Goal: Find specific page/section: Find specific page/section

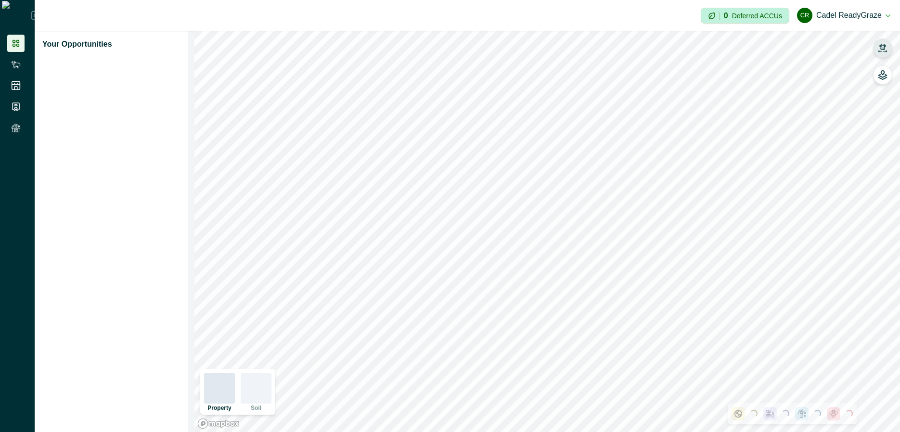
click at [883, 47] on icon "button" at bounding box center [883, 48] width 10 height 10
click at [885, 48] on icon "button" at bounding box center [882, 47] width 7 height 6
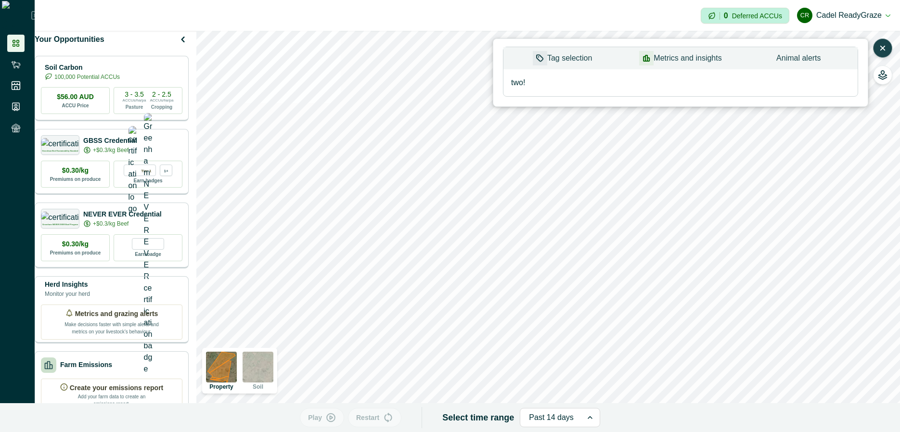
click at [670, 63] on button "Metrics and insights" at bounding box center [680, 58] width 118 height 22
click at [608, 56] on button "Tag selection" at bounding box center [563, 58] width 118 height 22
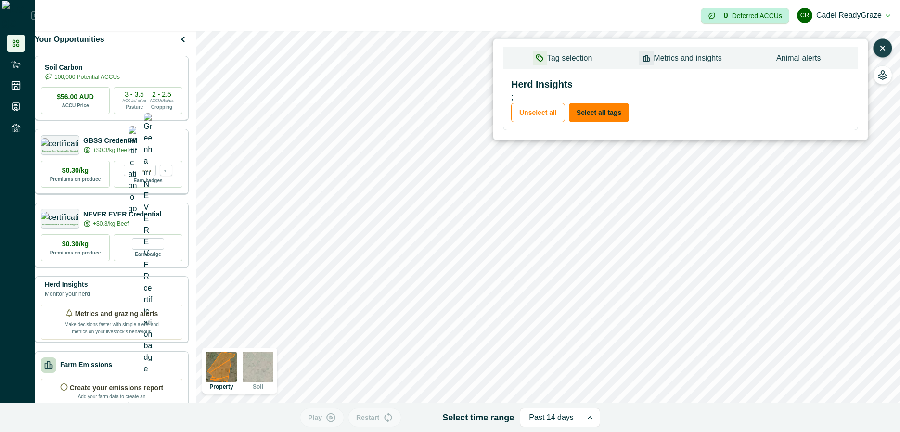
click at [684, 63] on button "Metrics and insights" at bounding box center [680, 58] width 118 height 22
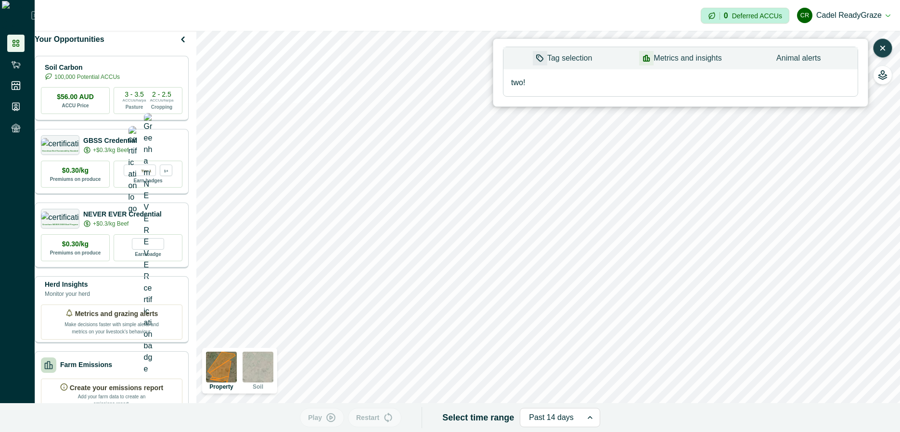
click at [790, 65] on button "Animal alerts" at bounding box center [799, 58] width 118 height 22
click at [584, 65] on button "Tag selection" at bounding box center [563, 58] width 118 height 22
click at [664, 59] on button "Metrics and insights" at bounding box center [680, 58] width 118 height 22
click at [795, 60] on button "Animal alerts" at bounding box center [799, 58] width 118 height 22
click at [571, 59] on button "Tag selection" at bounding box center [563, 58] width 118 height 22
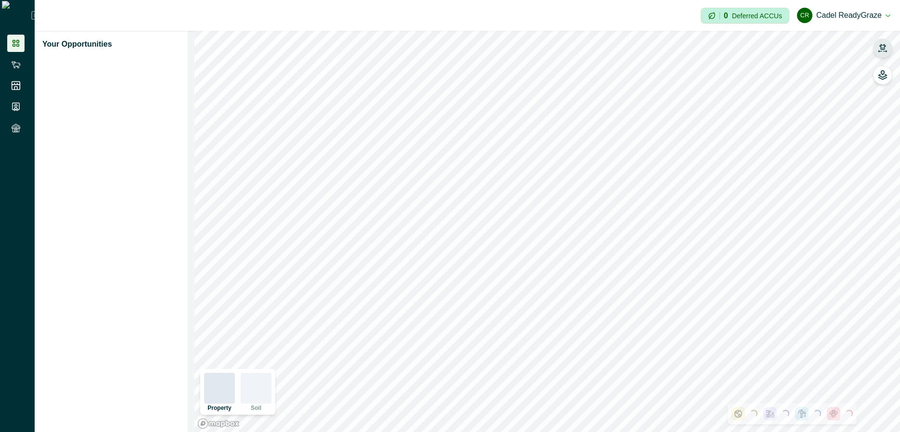
click at [885, 48] on icon "button" at bounding box center [882, 47] width 7 height 6
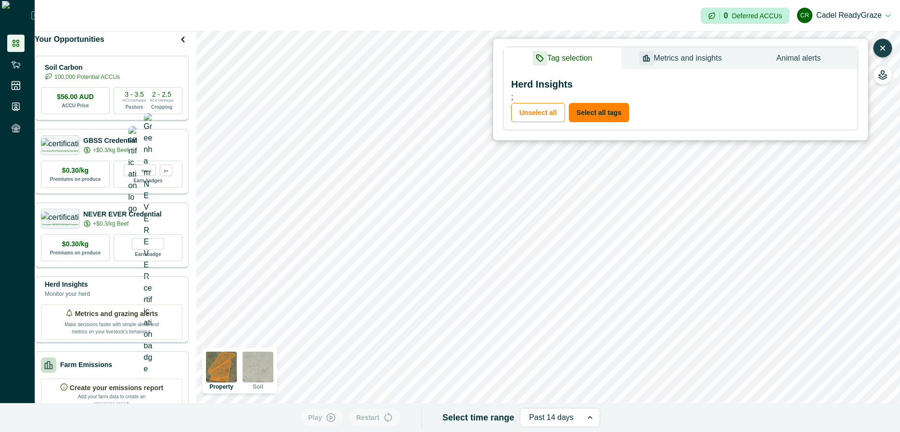
click at [691, 55] on button "Metrics and insights" at bounding box center [680, 58] width 118 height 22
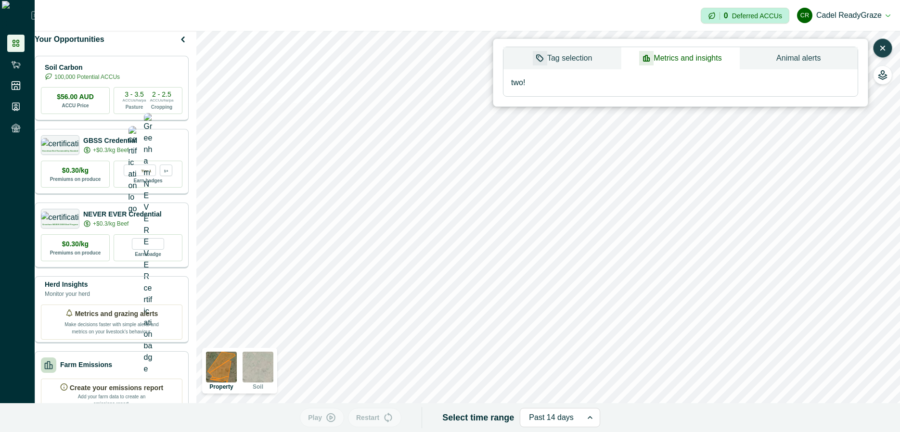
click at [794, 62] on button "Animal alerts" at bounding box center [799, 58] width 118 height 22
click at [589, 60] on button "Tag selection" at bounding box center [563, 58] width 118 height 22
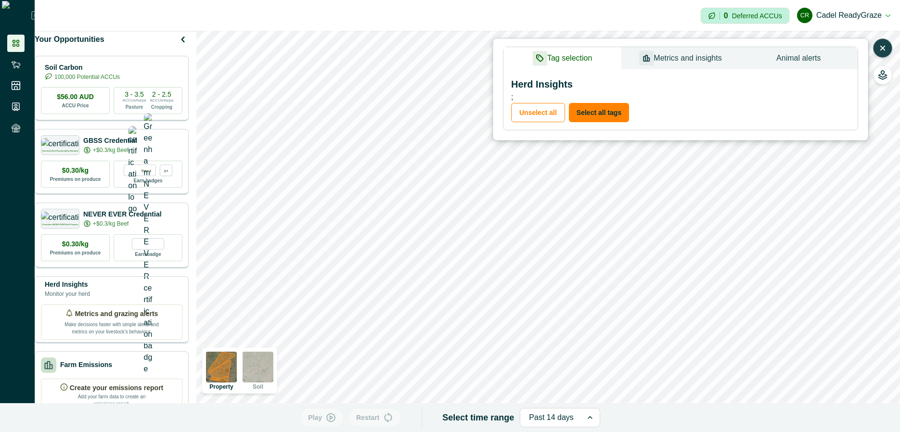
click at [675, 59] on button "Metrics and insights" at bounding box center [680, 58] width 118 height 22
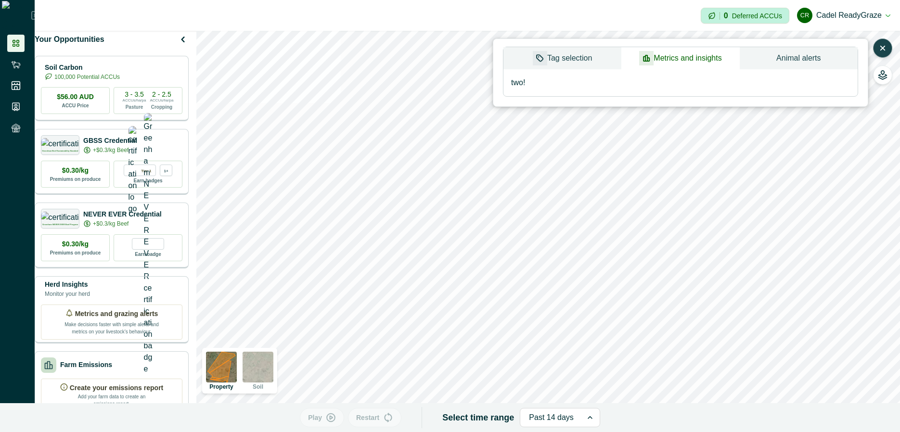
click at [608, 54] on button "Tag selection" at bounding box center [563, 58] width 118 height 22
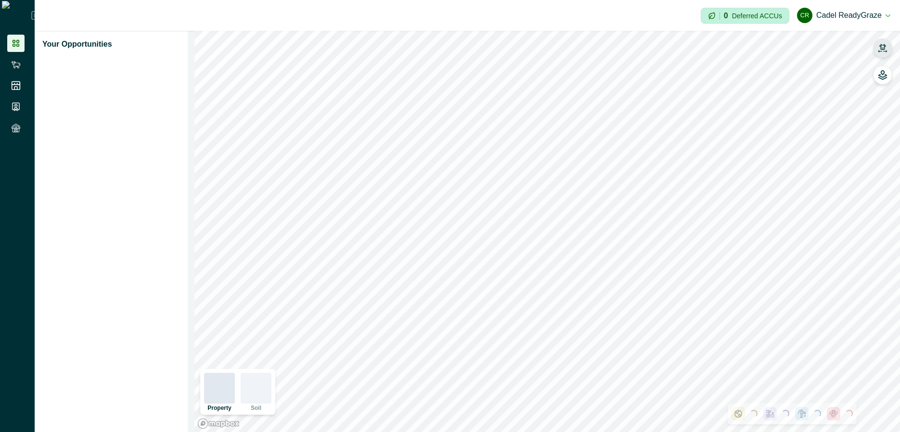
click at [877, 44] on button "button" at bounding box center [882, 48] width 19 height 19
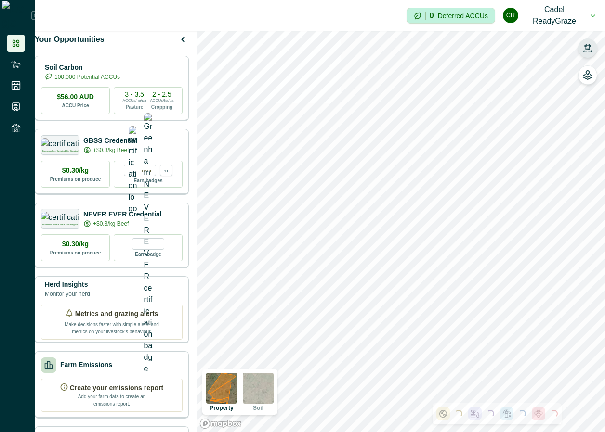
click at [585, 44] on icon "button" at bounding box center [587, 48] width 10 height 10
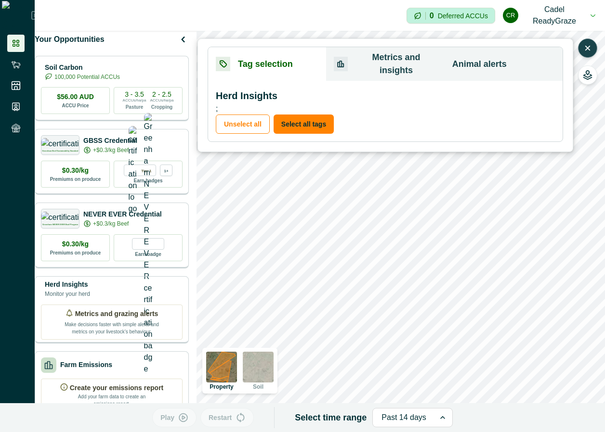
click at [400, 60] on button "Metrics and insights" at bounding box center [385, 64] width 118 height 34
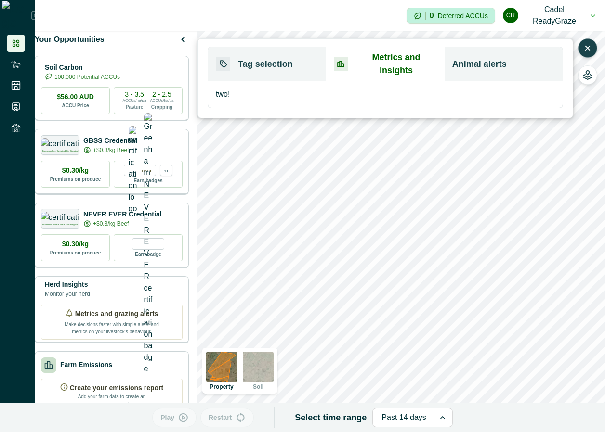
click at [492, 59] on button "Animal alerts" at bounding box center [503, 64] width 118 height 34
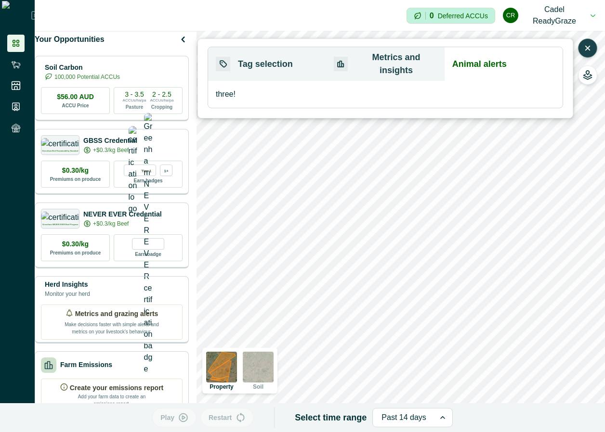
click at [311, 61] on button "Tag selection" at bounding box center [267, 64] width 118 height 34
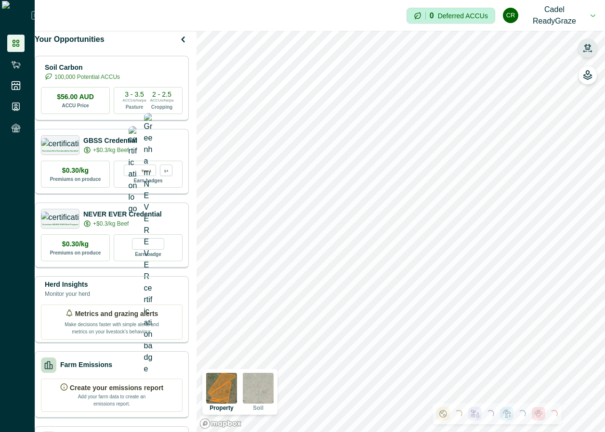
click at [590, 49] on icon "button" at bounding box center [587, 48] width 10 height 10
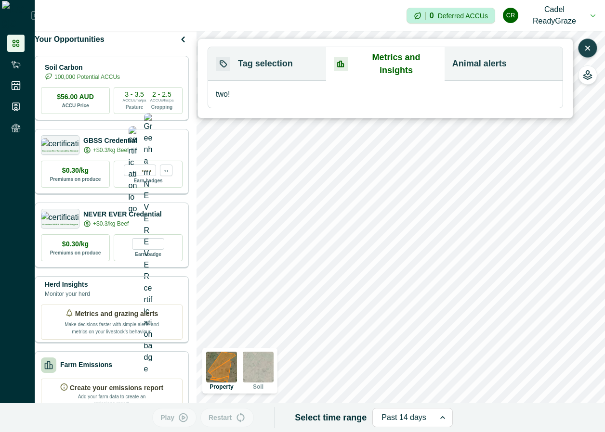
click at [402, 62] on button "Metrics and insights" at bounding box center [385, 64] width 118 height 34
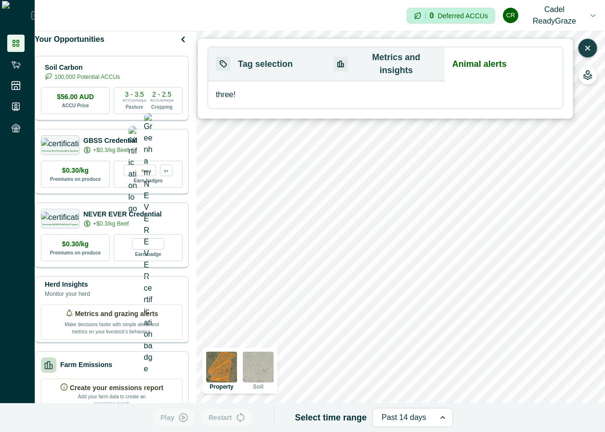
click at [503, 56] on button "Animal alerts" at bounding box center [503, 64] width 118 height 34
click at [395, 55] on button "Metrics and insights" at bounding box center [385, 64] width 118 height 34
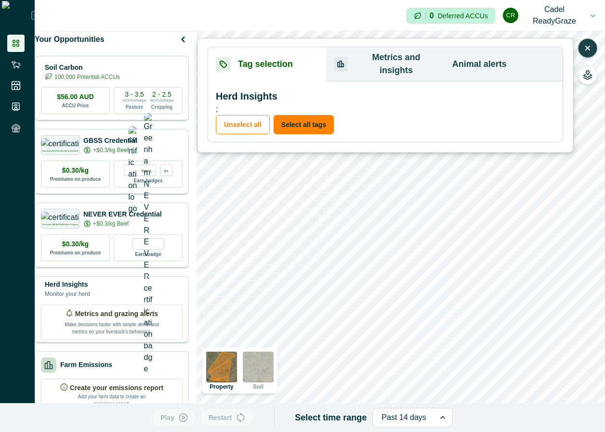
click at [297, 53] on button "Tag selection" at bounding box center [267, 64] width 118 height 34
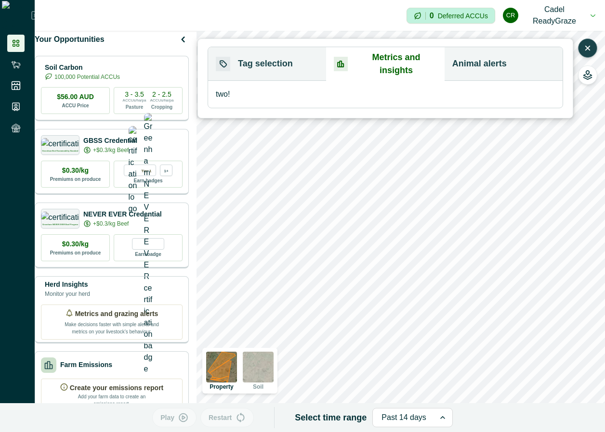
click at [396, 63] on button "Metrics and insights" at bounding box center [385, 64] width 118 height 34
click at [489, 65] on button "Animal alerts" at bounding box center [503, 64] width 118 height 34
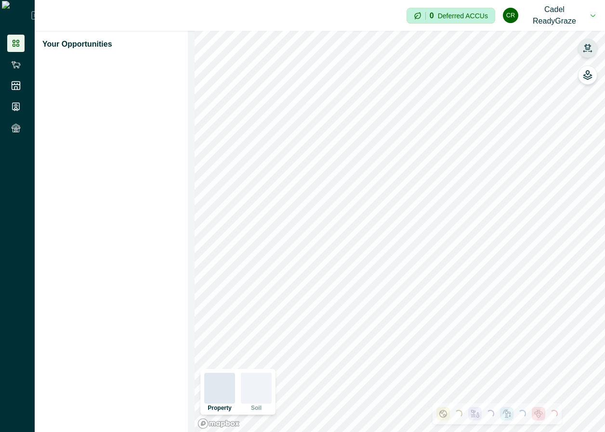
click at [590, 46] on icon "button" at bounding box center [587, 47] width 7 height 6
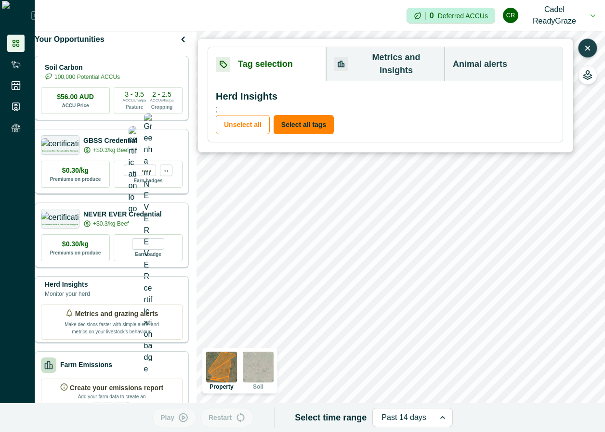
click at [396, 60] on button "Metrics and insights" at bounding box center [385, 64] width 118 height 34
click at [280, 55] on button "Tag selection" at bounding box center [267, 64] width 118 height 34
click at [374, 89] on p "Herd Insights" at bounding box center [385, 96] width 339 height 14
click at [464, 64] on button "Animal alerts" at bounding box center [503, 64] width 118 height 34
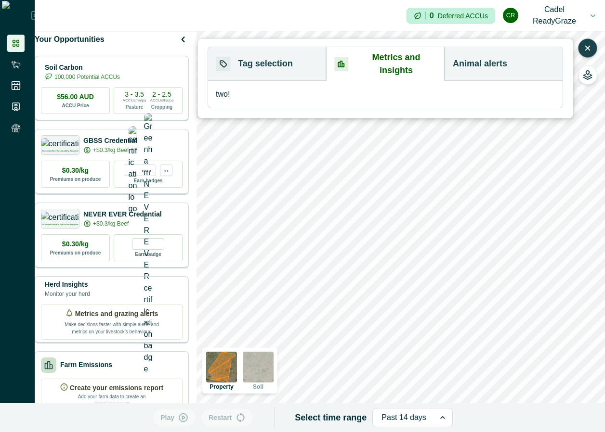
click at [402, 60] on button "Metrics and insights" at bounding box center [385, 64] width 118 height 34
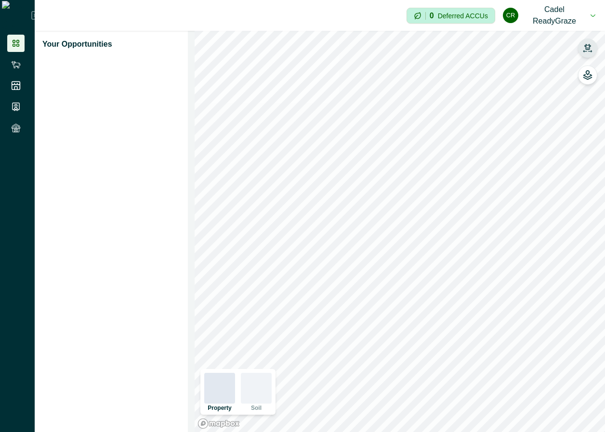
click at [589, 46] on icon "button" at bounding box center [587, 47] width 7 height 6
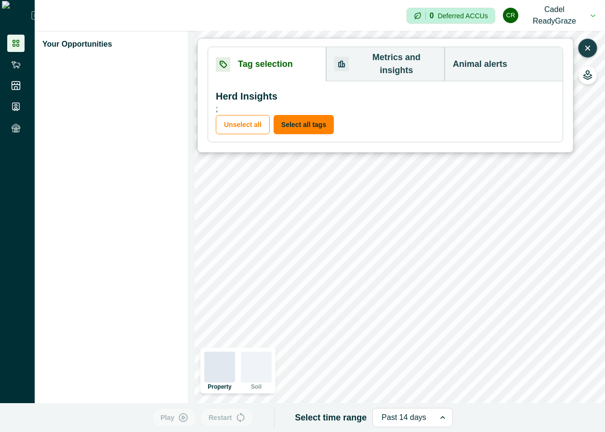
click at [404, 55] on button "Metrics and insights" at bounding box center [385, 64] width 118 height 34
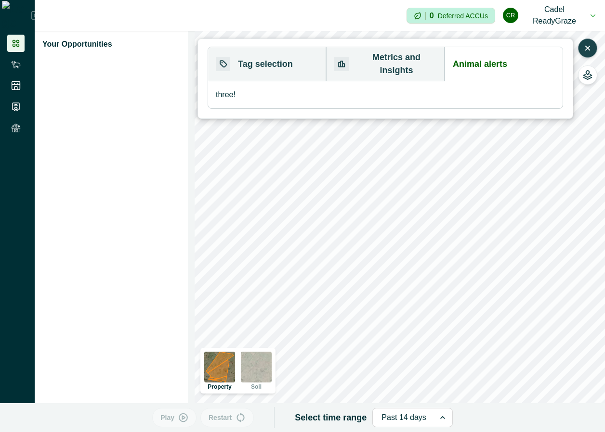
click at [481, 58] on button "Animal alerts" at bounding box center [503, 64] width 118 height 34
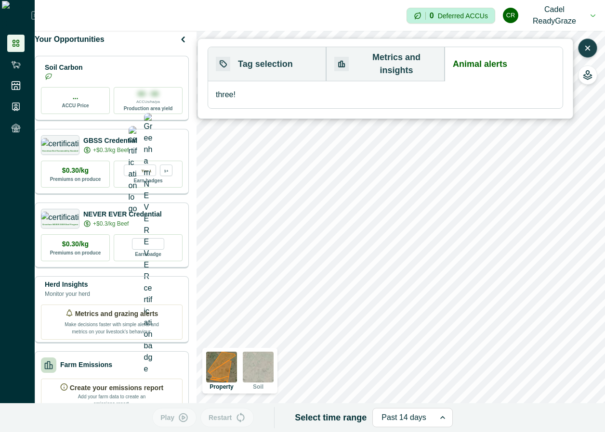
click at [255, 65] on button "Tag selection" at bounding box center [267, 64] width 118 height 34
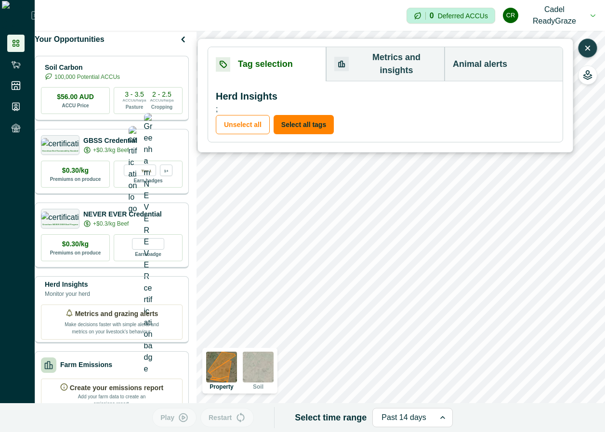
click at [258, 89] on p "Herd Insights" at bounding box center [385, 96] width 339 height 14
click at [590, 50] on icon "button" at bounding box center [587, 48] width 10 height 10
